Goal: Transaction & Acquisition: Purchase product/service

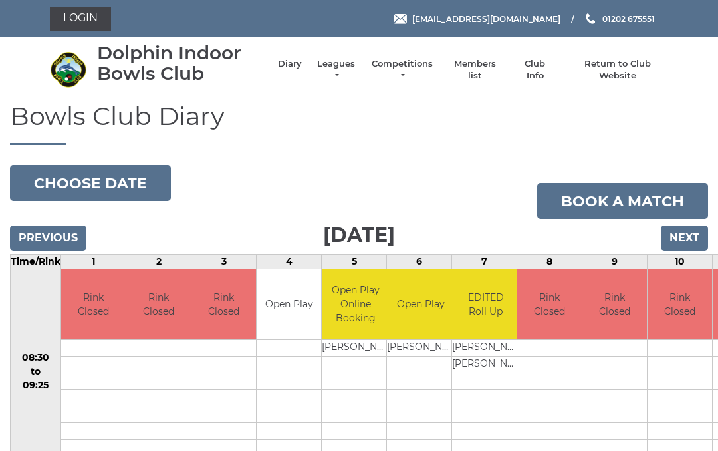
click at [90, 17] on link "Login" at bounding box center [80, 19] width 61 height 24
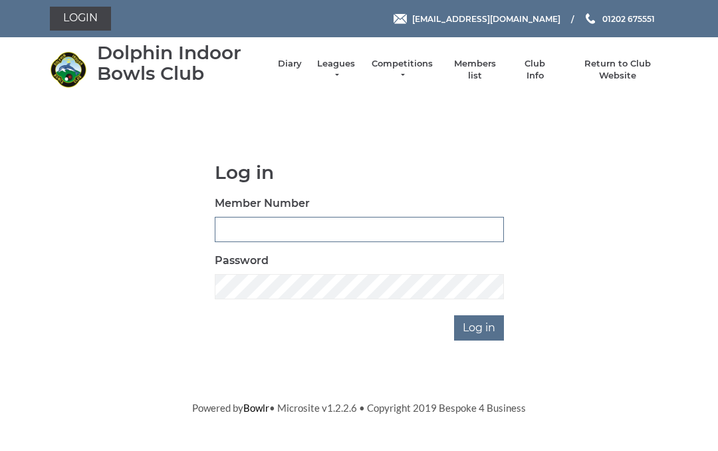
click at [225, 229] on input "Member Number" at bounding box center [359, 229] width 289 height 25
type input "2330"
click at [485, 332] on input "Log in" at bounding box center [479, 327] width 50 height 25
click at [494, 321] on input "Log in" at bounding box center [479, 327] width 50 height 25
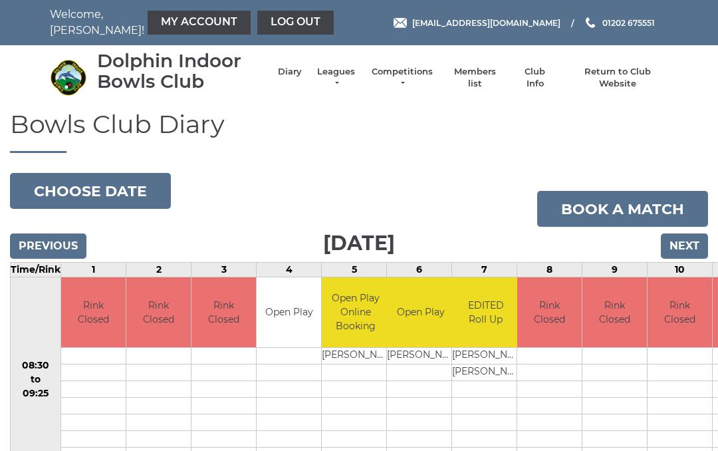
click at [163, 20] on link "My Account" at bounding box center [199, 23] width 103 height 24
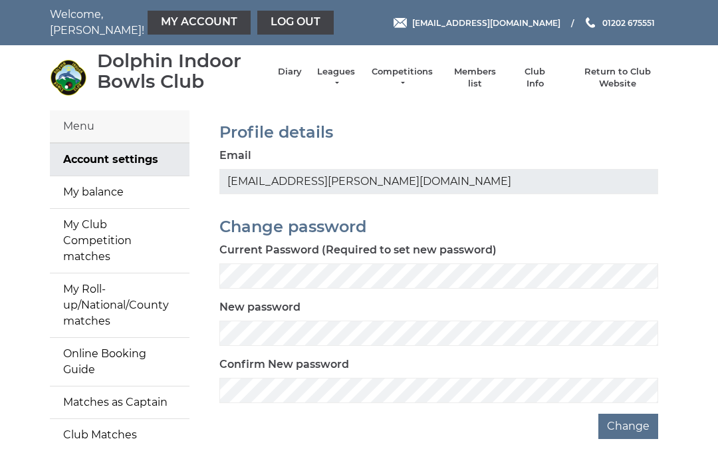
click at [82, 185] on link "My balance" at bounding box center [120, 192] width 140 height 32
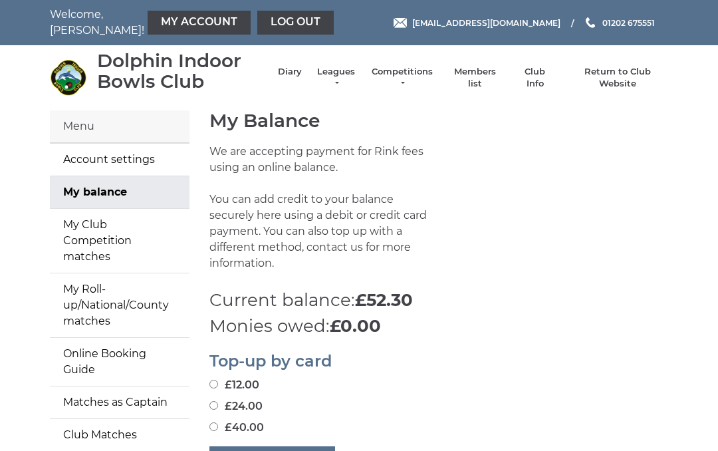
click at [216, 422] on input "£40.00" at bounding box center [213, 426] width 9 height 9
radio input "true"
click at [289, 446] on button "Pay securely by card" at bounding box center [272, 458] width 126 height 25
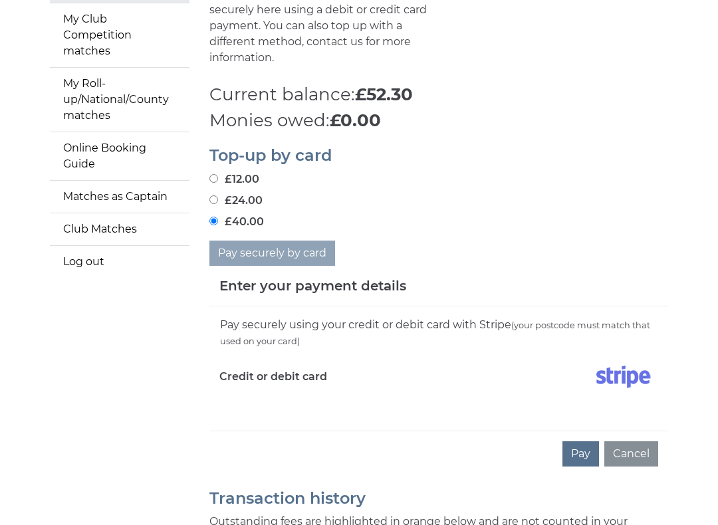
scroll to position [205, 0]
click at [227, 376] on div "Credit or debit card" at bounding box center [323, 379] width 229 height 39
click at [260, 376] on div "Credit or debit card" at bounding box center [323, 379] width 229 height 39
click at [254, 360] on label "Credit or debit card" at bounding box center [273, 376] width 108 height 33
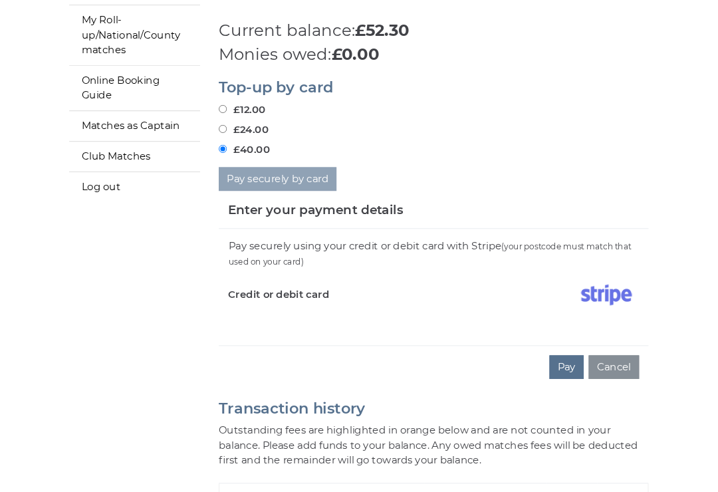
scroll to position [274, 0]
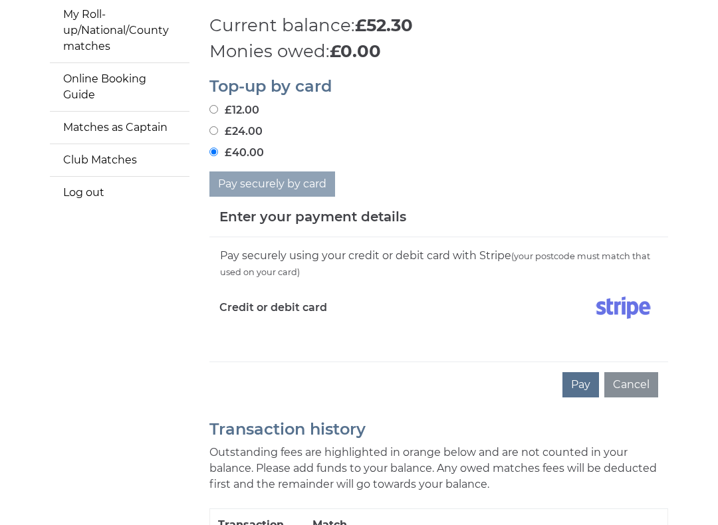
click at [306, 292] on label "Credit or debit card" at bounding box center [273, 308] width 108 height 33
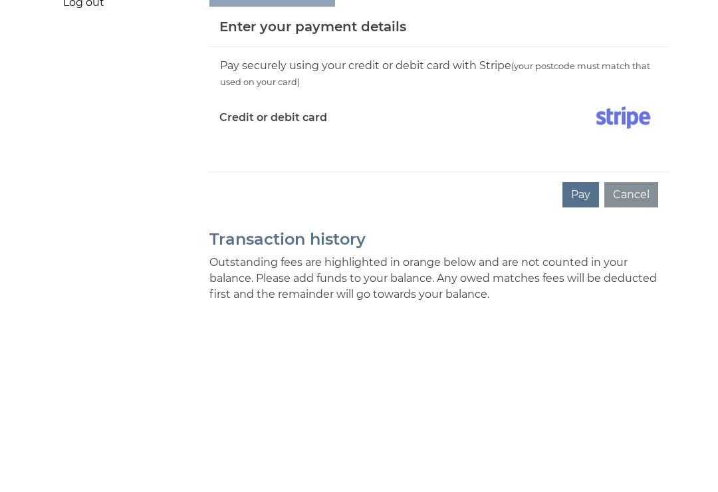
click at [630, 373] on button "Cancel" at bounding box center [631, 385] width 54 height 25
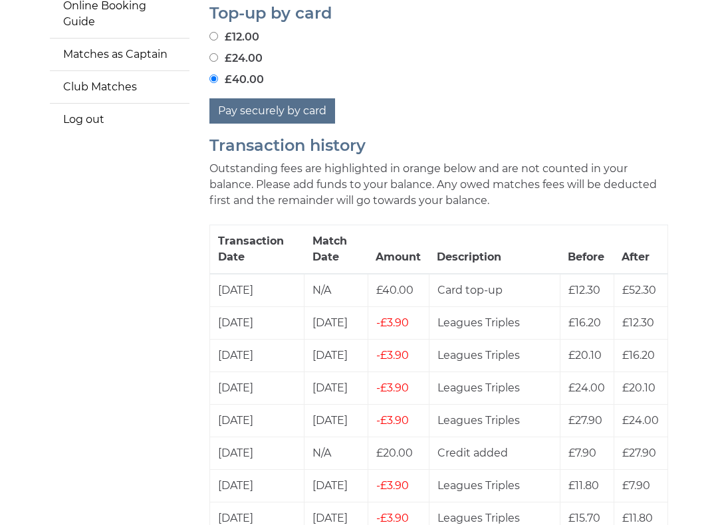
scroll to position [348, 0]
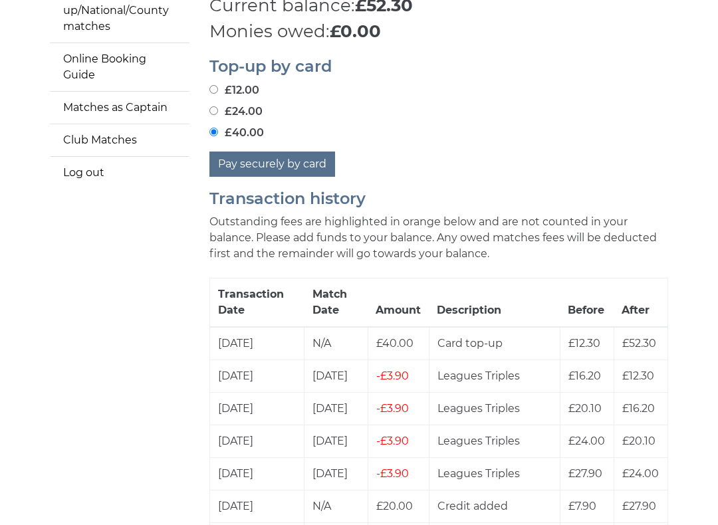
click at [298, 152] on button "Pay securely by card" at bounding box center [272, 164] width 126 height 25
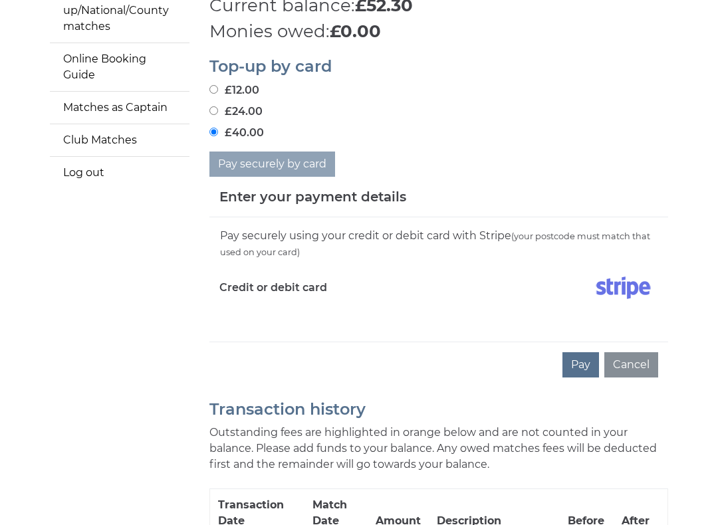
click at [587, 352] on button "Pay" at bounding box center [580, 364] width 37 height 25
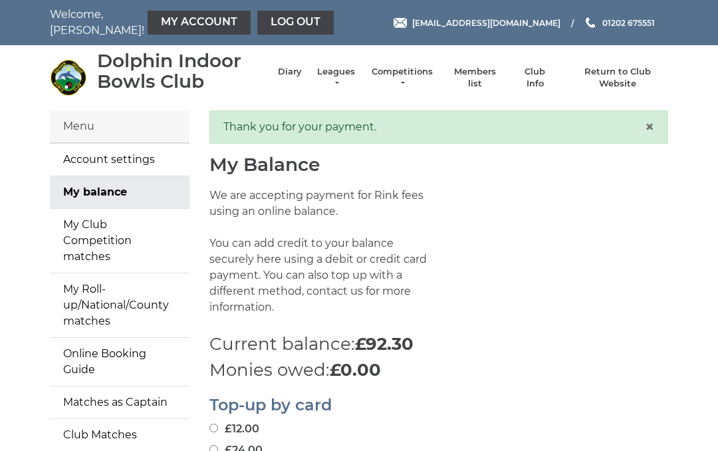
click at [477, 68] on li "Members list" at bounding box center [467, 77] width 68 height 37
click at [480, 71] on li "Members list" at bounding box center [467, 77] width 68 height 37
click at [492, 72] on li "Members list" at bounding box center [467, 77] width 68 height 37
click at [484, 74] on link "Members list" at bounding box center [474, 78] width 55 height 24
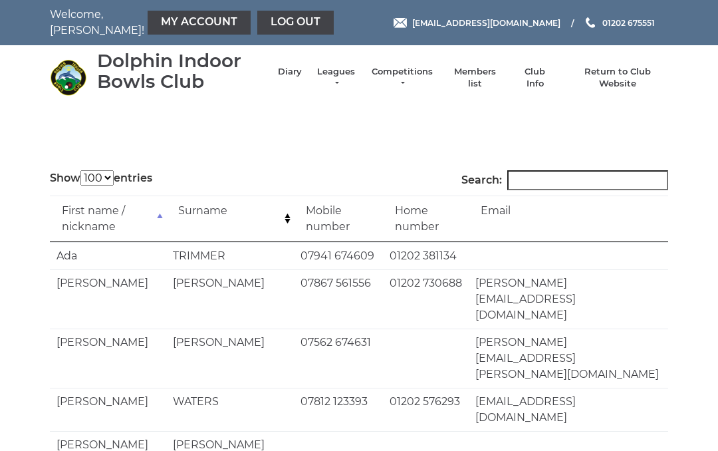
select select "100"
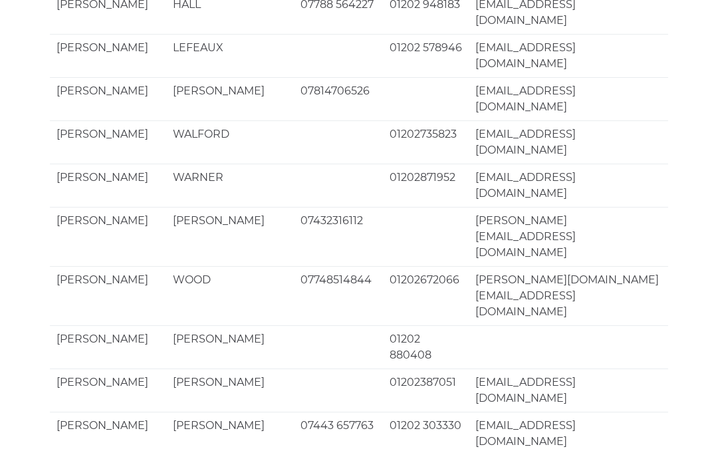
scroll to position [2623, 0]
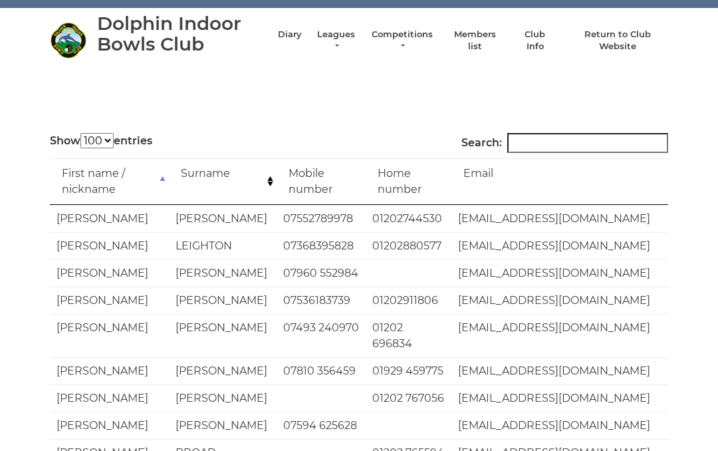
scroll to position [0, 0]
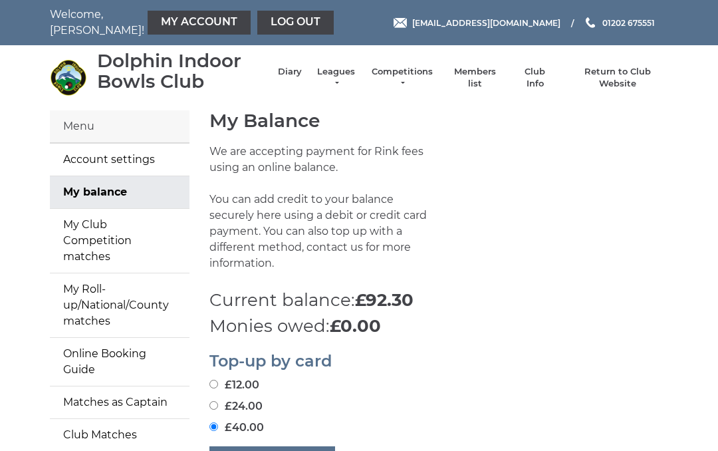
click at [475, 72] on li "Members list" at bounding box center [467, 77] width 68 height 37
click at [482, 64] on li "Members list" at bounding box center [467, 77] width 68 height 37
click at [482, 72] on li "Members list" at bounding box center [467, 77] width 68 height 37
click at [494, 73] on link "Members list" at bounding box center [474, 78] width 55 height 24
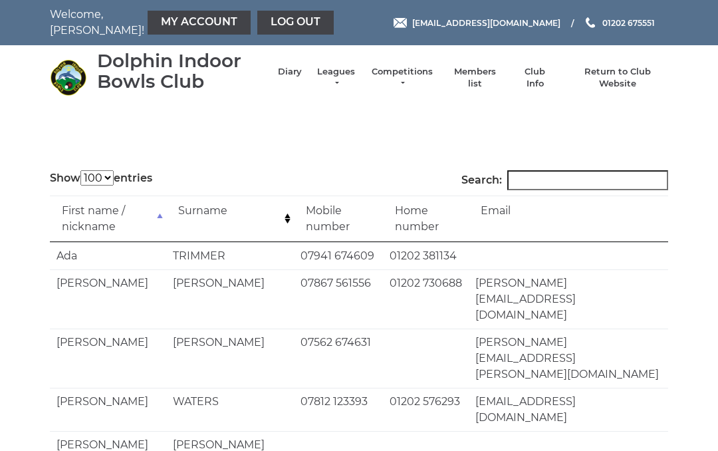
select select "100"
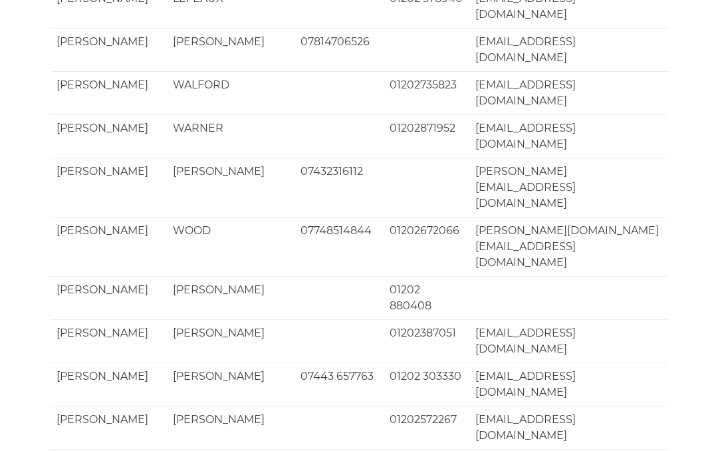
scroll to position [2623, 0]
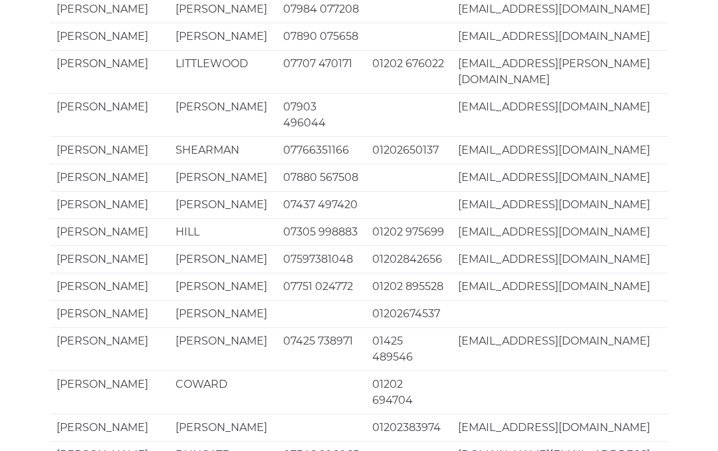
scroll to position [272, 0]
